Goal: Navigation & Orientation: Find specific page/section

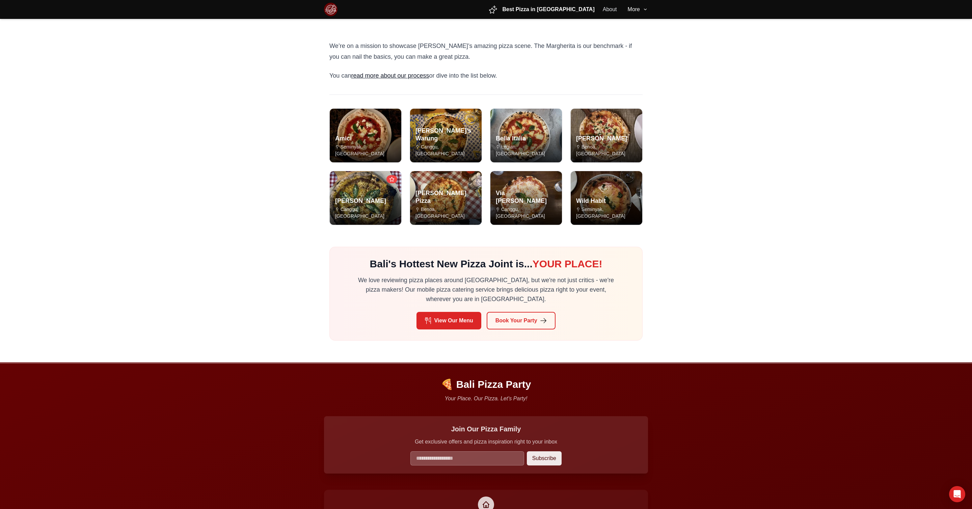
click at [337, 10] on img at bounding box center [331, 10] width 14 height 14
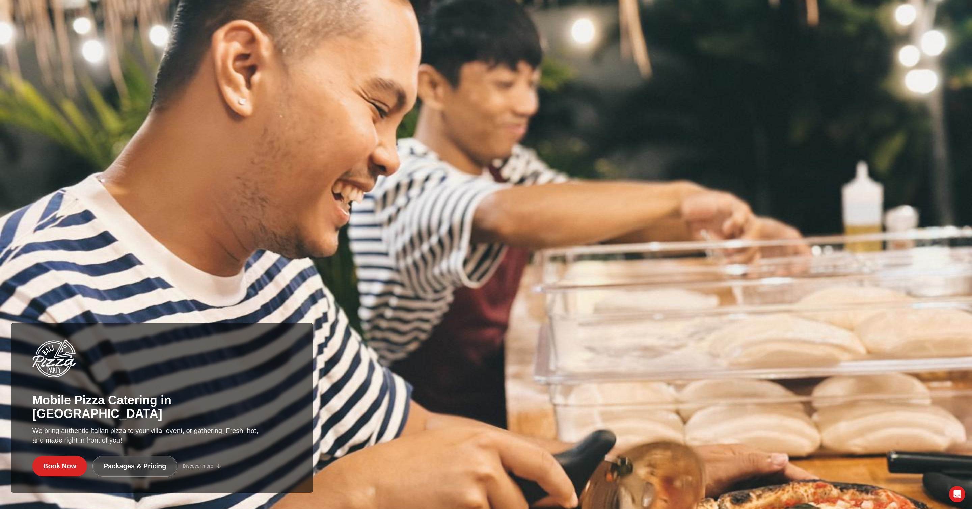
click at [468, 198] on img at bounding box center [486, 254] width 972 height 509
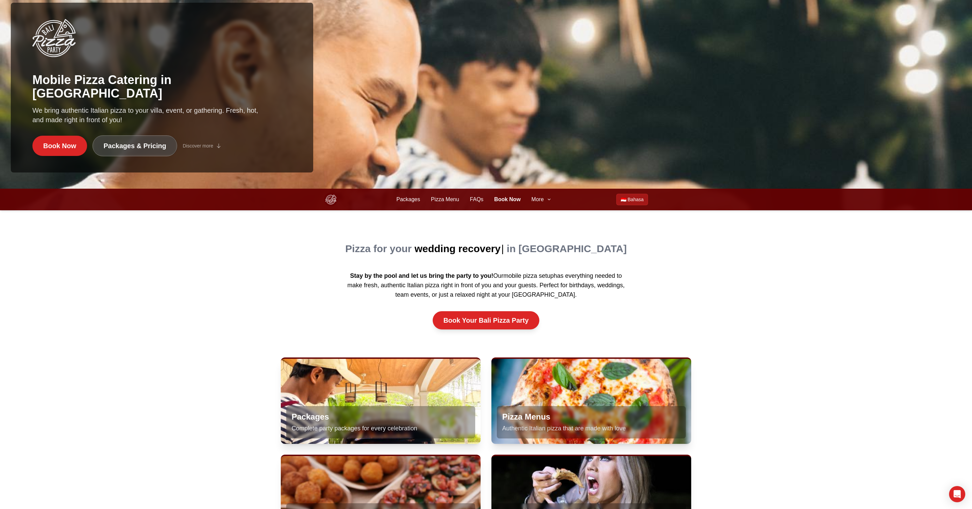
scroll to position [595, 0]
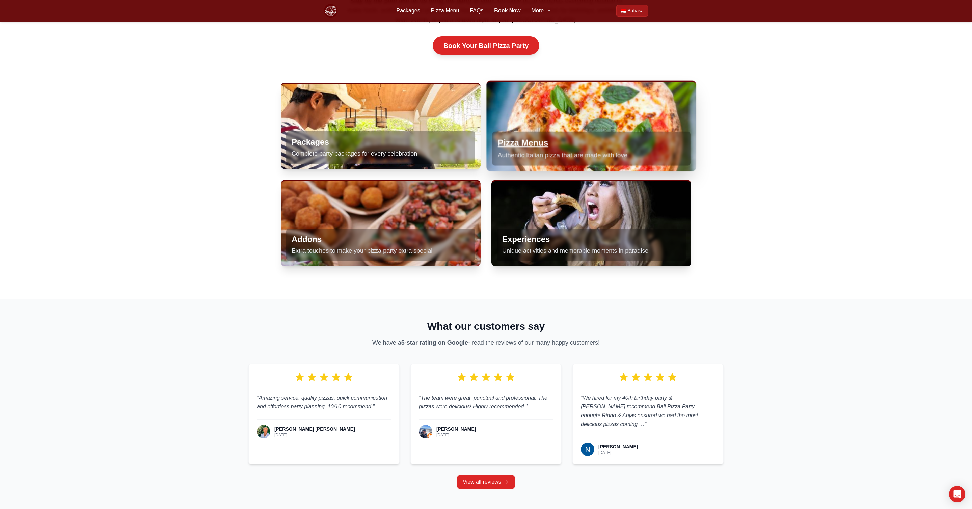
click at [589, 105] on div "Pizza Menus Authentic Italian pizza that are made with love" at bounding box center [591, 126] width 210 height 89
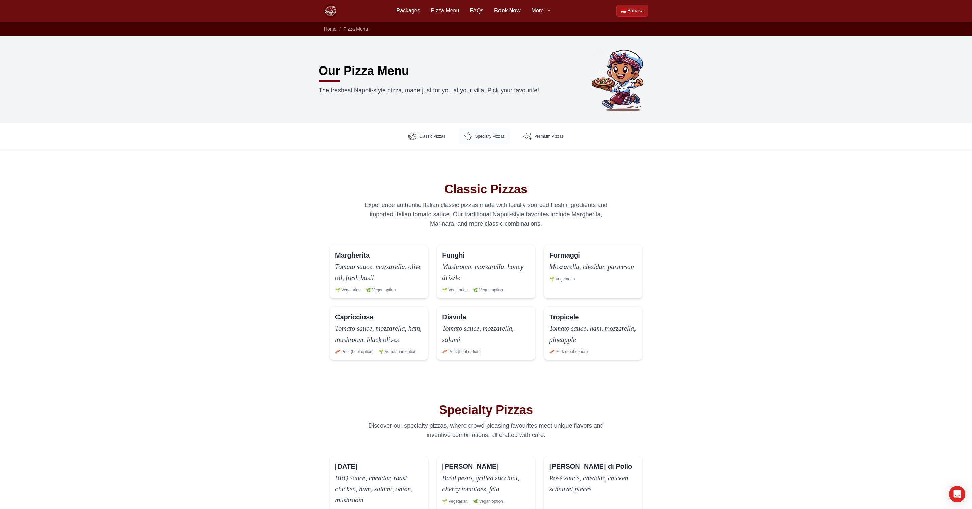
click at [489, 138] on span "Specialty Pizzas" at bounding box center [489, 136] width 29 height 5
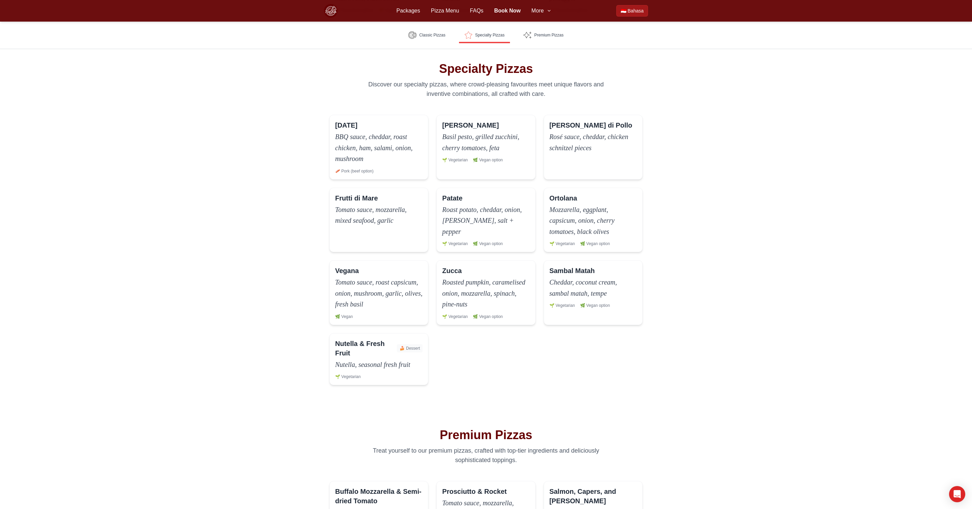
scroll to position [382, 0]
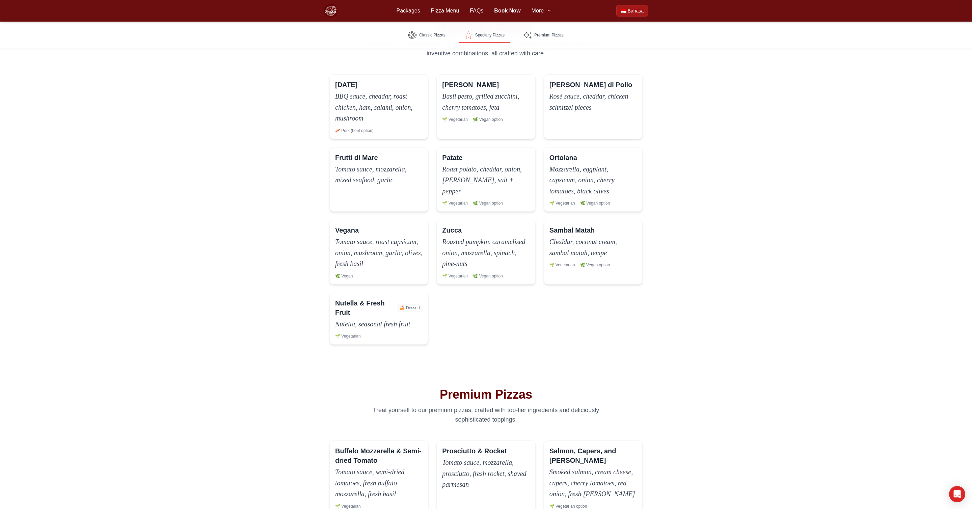
click at [288, 153] on body "Packages Pizza Menu Book Now Packages Pizza Menu FAQs Book Now More 🇮🇩 Bahasa 🇮…" at bounding box center [486, 475] width 972 height 1714
